Goal: Task Accomplishment & Management: Manage account settings

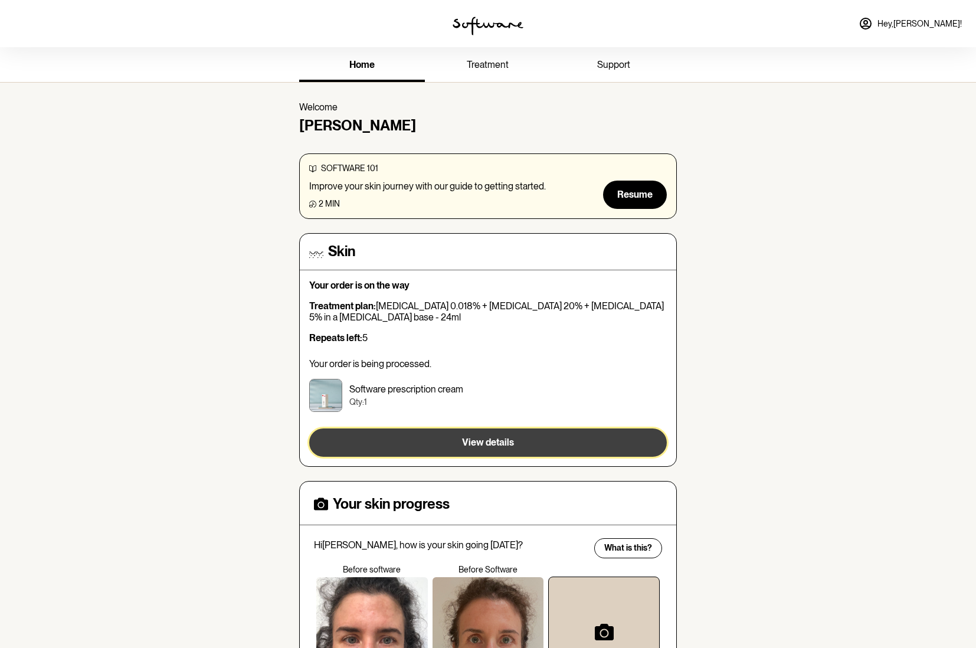
click at [451, 446] on button "View details" at bounding box center [488, 442] width 358 height 28
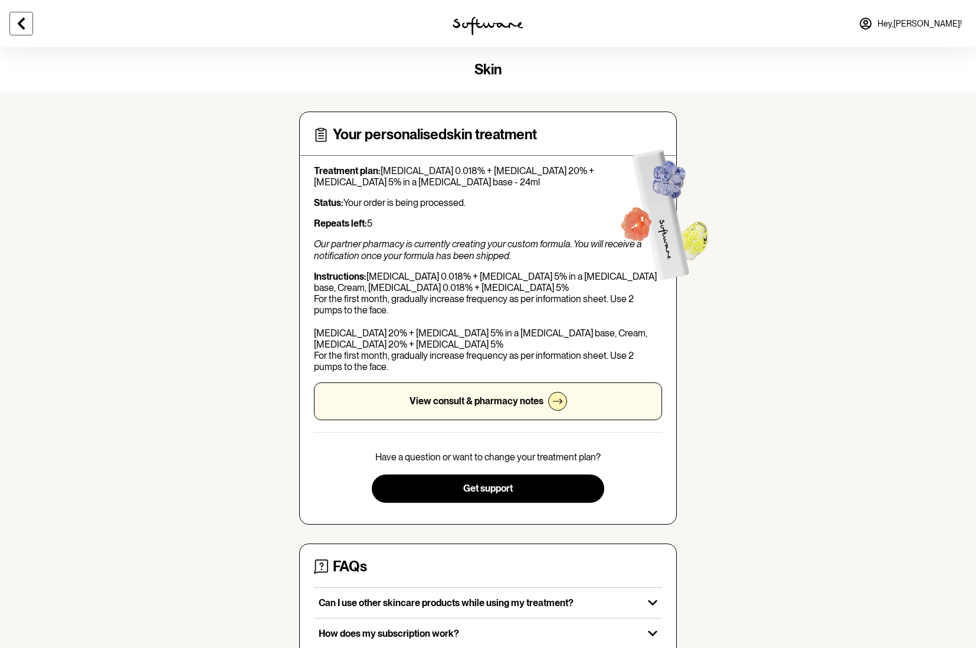
click at [21, 17] on icon at bounding box center [21, 24] width 14 height 14
